Goal: Task Accomplishment & Management: Check status

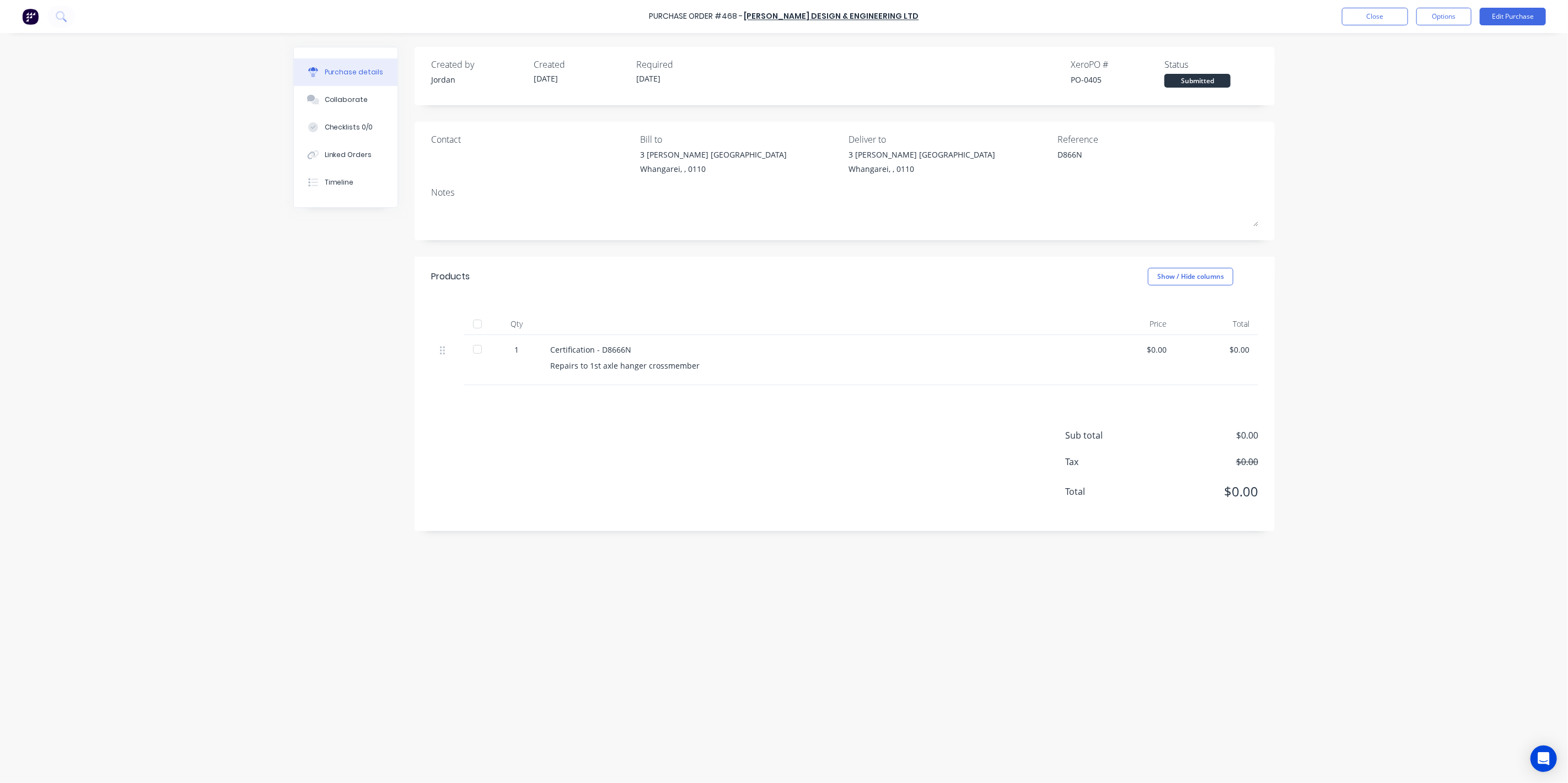
click at [359, 427] on div "Created by [PERSON_NAME] Created [DATE] Required [DATE] Xero PO # PO-0405 Statu…" at bounding box center [784, 405] width 981 height 717
click at [345, 128] on div "Checklists 0/0" at bounding box center [349, 127] width 49 height 10
type textarea "x"
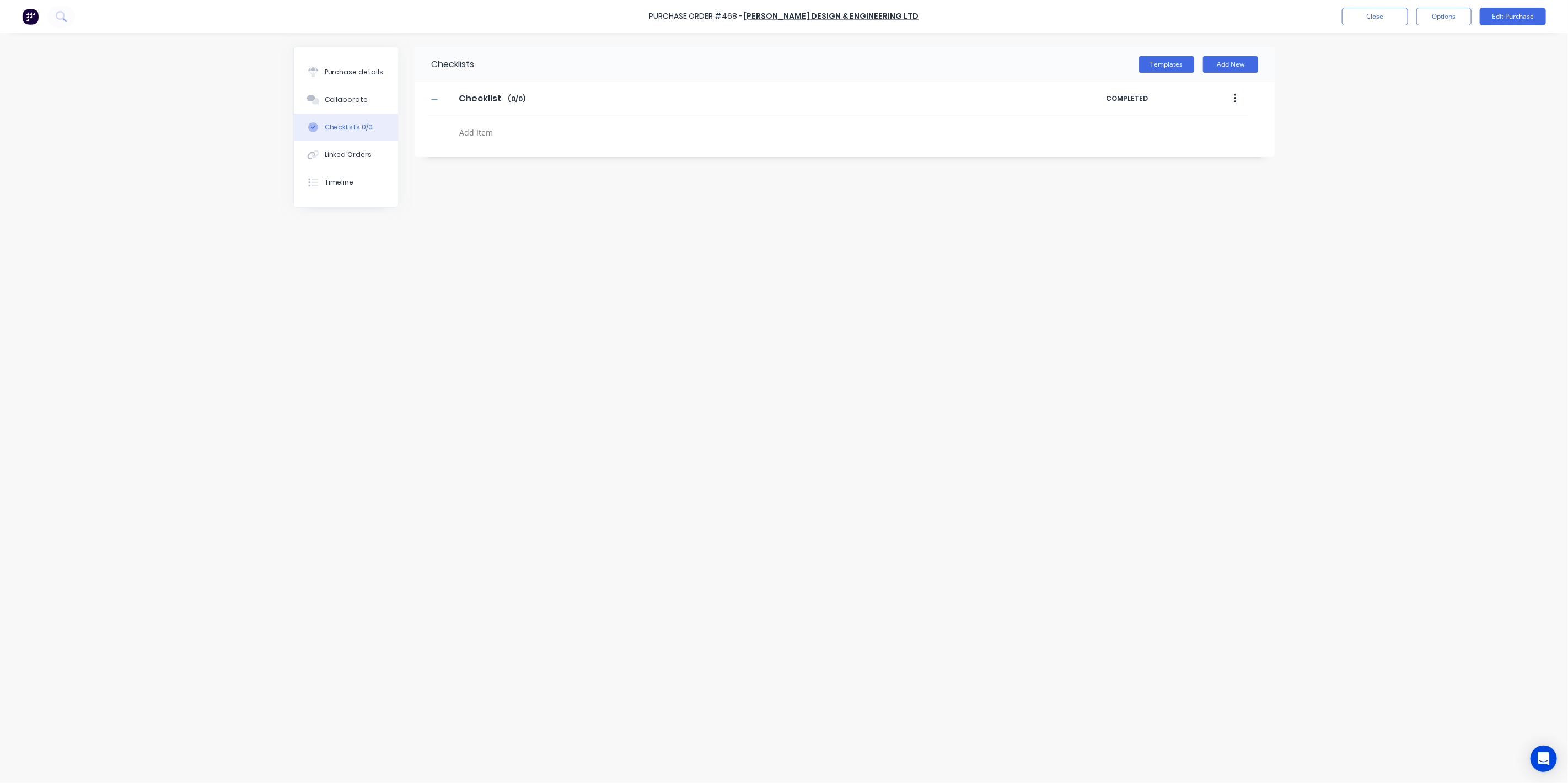
click at [195, 76] on div "Purchase Order #468 - [PERSON_NAME] Design & Engineering Ltd Close Options Edit…" at bounding box center [784, 391] width 1568 height 783
click at [1380, 19] on button "Close" at bounding box center [1375, 16] width 66 height 18
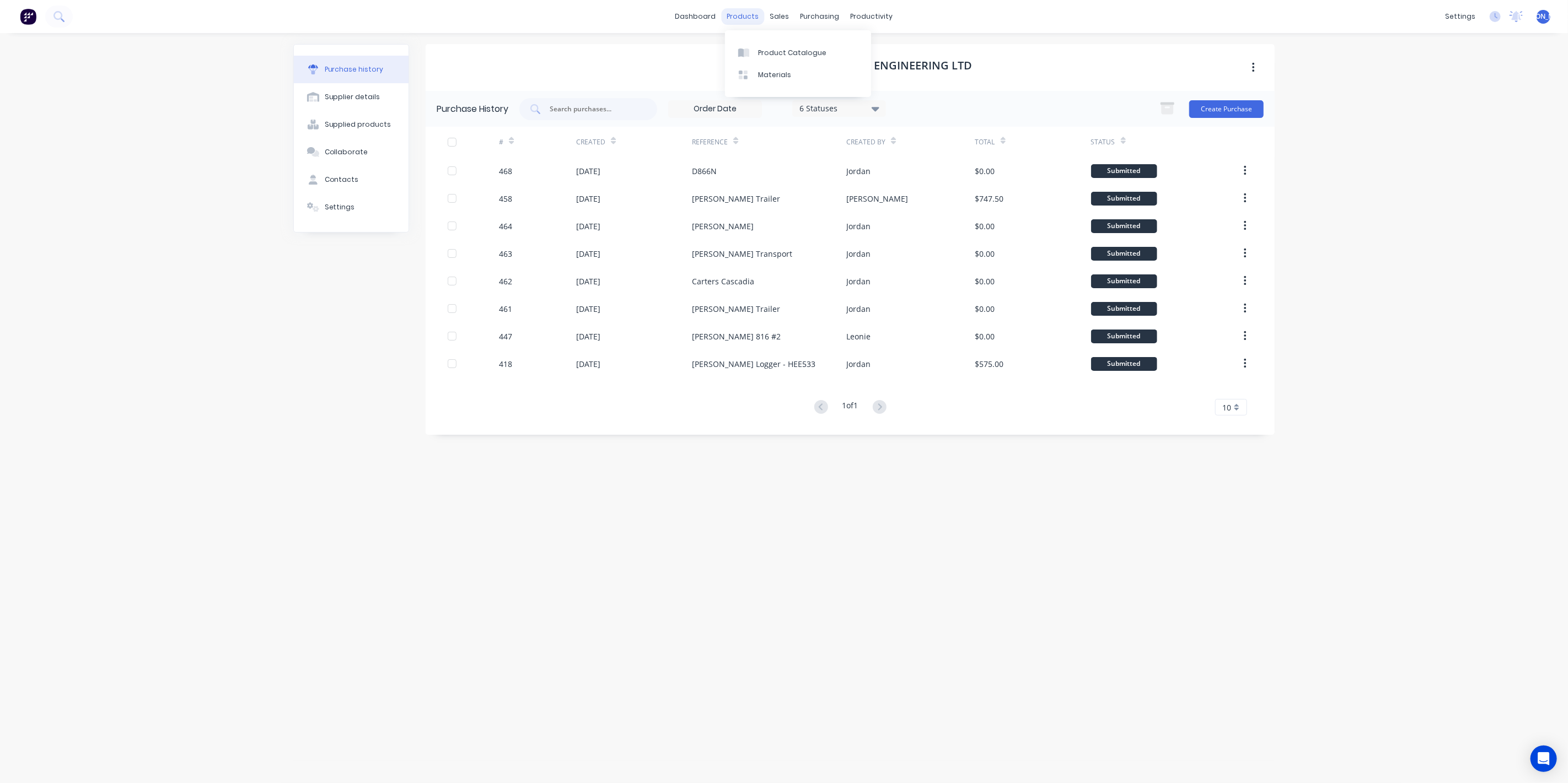
click at [733, 17] on div "products" at bounding box center [743, 16] width 43 height 16
click at [807, 53] on div "Sales Orders" at bounding box center [821, 53] width 45 height 10
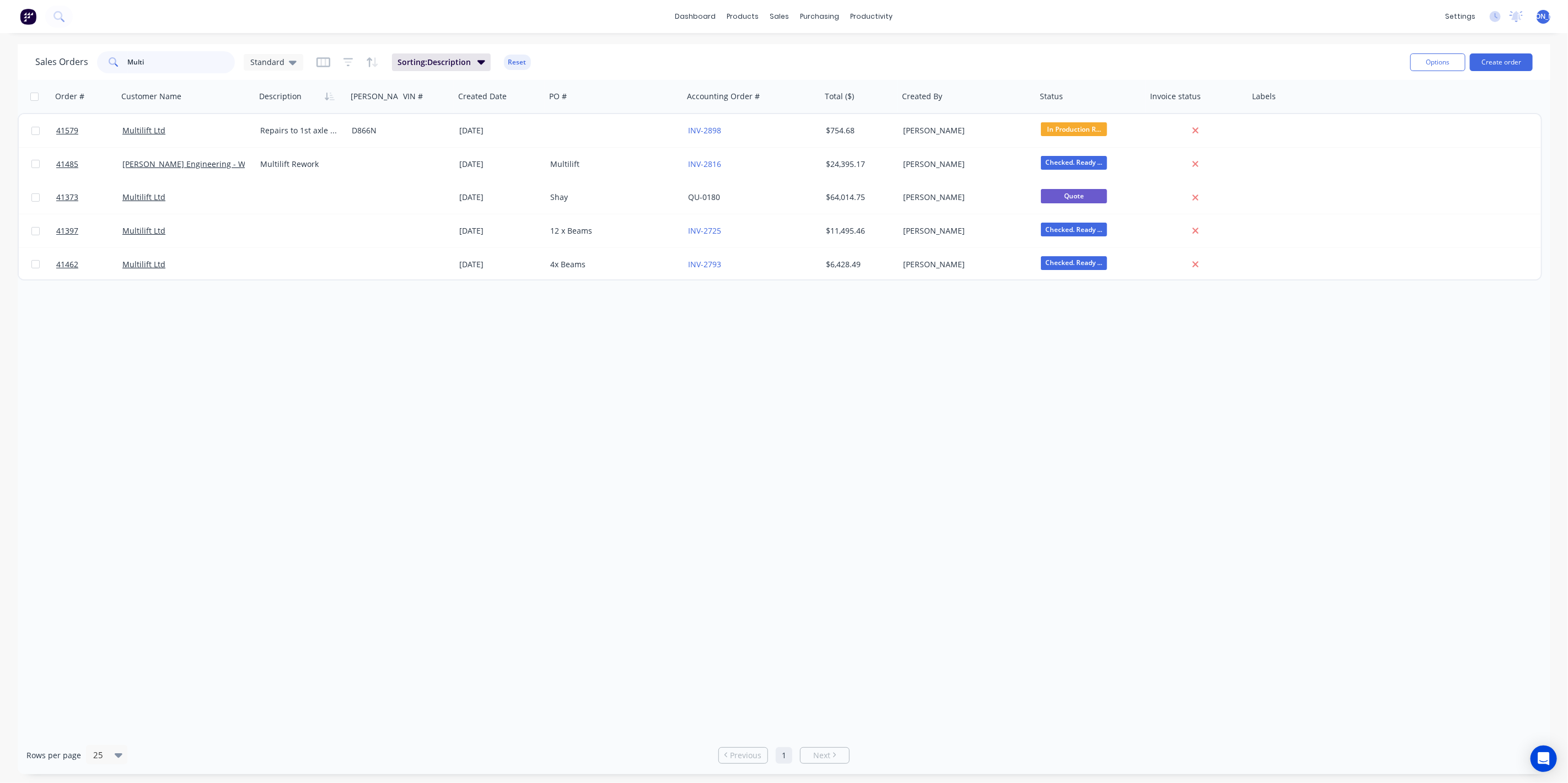
drag, startPoint x: 154, startPoint y: 59, endPoint x: 39, endPoint y: 59, distance: 115.0
click at [39, 59] on div "Sales Orders Multi Standard" at bounding box center [169, 62] width 268 height 22
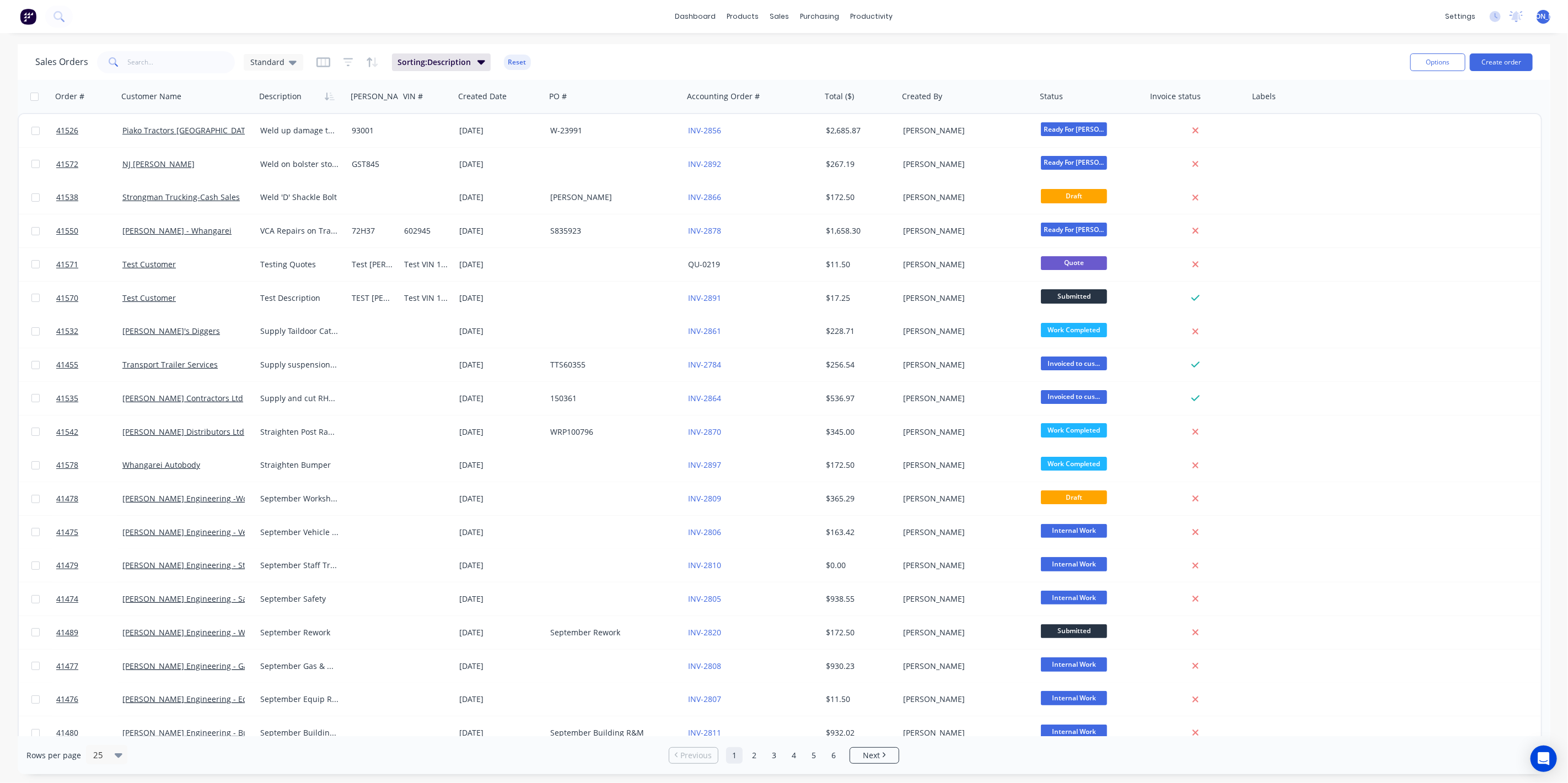
click at [355, 432] on div at bounding box center [374, 432] width 52 height 33
click at [3, 153] on div "Sales Orders Standard Sorting: Description Reset Options Create order Order # C…" at bounding box center [784, 409] width 1568 height 730
click at [623, 15] on div "dashboard products sales purchasing productivity dashboard products Product Cat…" at bounding box center [784, 16] width 1568 height 33
